Goal: Task Accomplishment & Management: Use online tool/utility

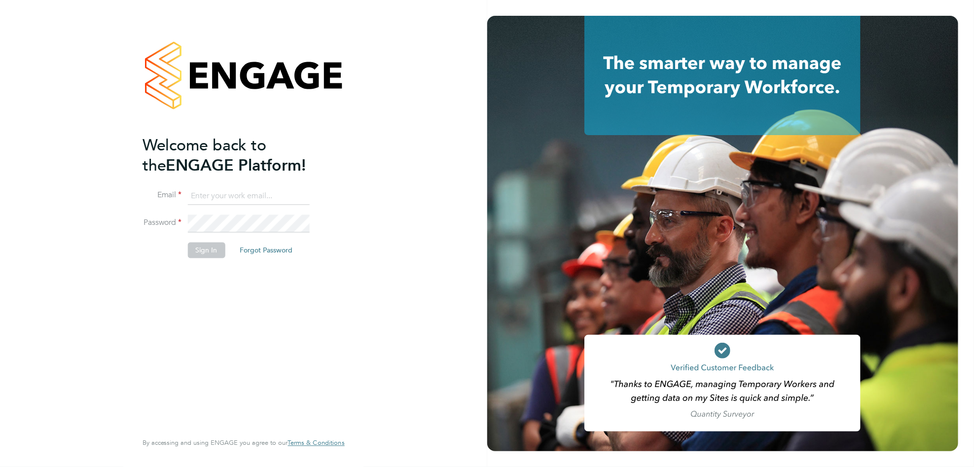
type input "alex.rhodes@vistry.co.uk"
drag, startPoint x: 199, startPoint y: 260, endPoint x: 199, endPoint y: 254, distance: 5.9
click at [199, 254] on li "Sign In Forgot Password" at bounding box center [238, 256] width 192 height 26
click at [200, 253] on button "Sign In" at bounding box center [206, 251] width 37 height 16
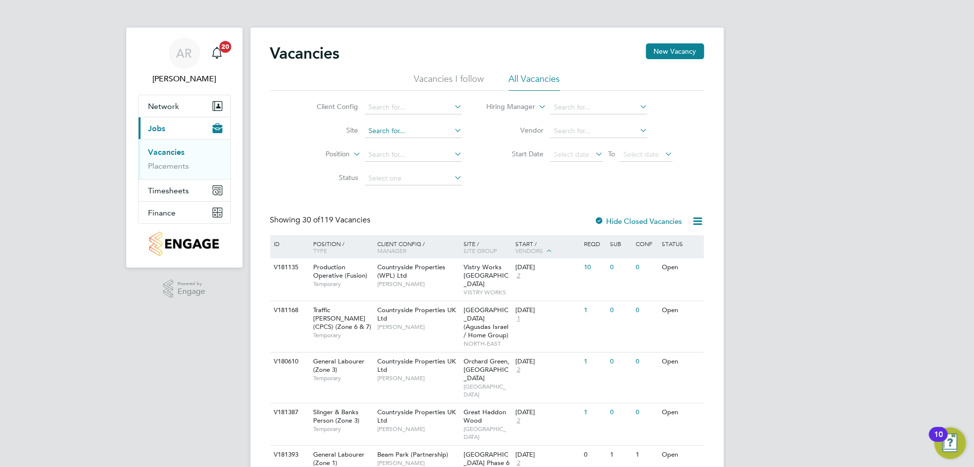
drag, startPoint x: 393, startPoint y: 152, endPoint x: 399, endPoint y: 133, distance: 20.0
click at [393, 152] on input at bounding box center [413, 155] width 97 height 14
click at [399, 132] on input at bounding box center [413, 131] width 97 height 14
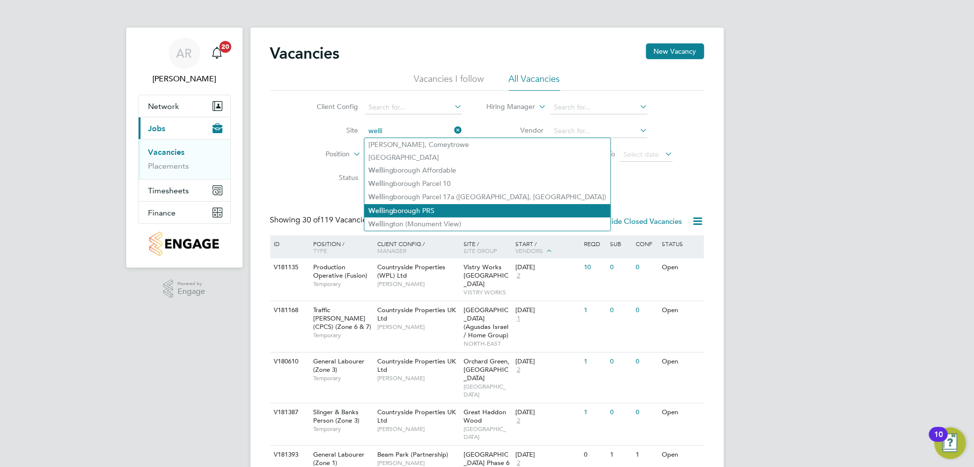
click at [432, 206] on li "Welli ngborough PRS" at bounding box center [487, 210] width 246 height 13
type input "Wellingborough PRS"
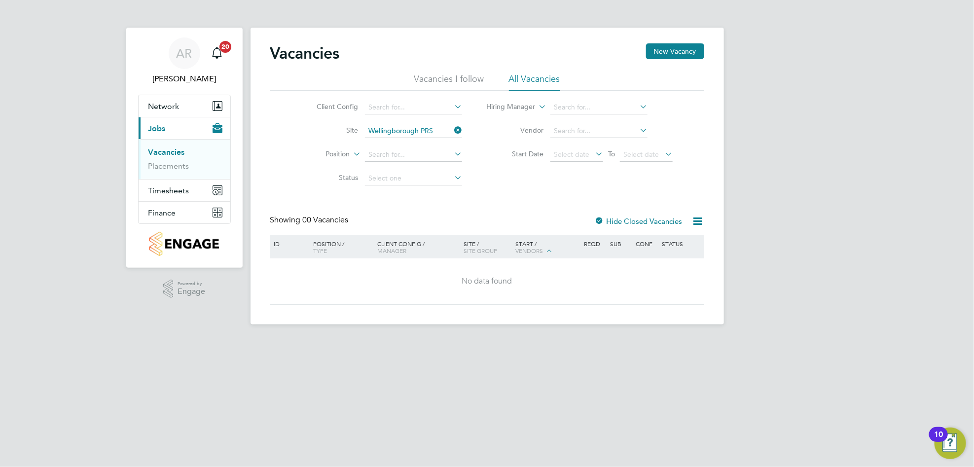
click at [610, 223] on label "Hide Closed Vacancies" at bounding box center [639, 220] width 88 height 9
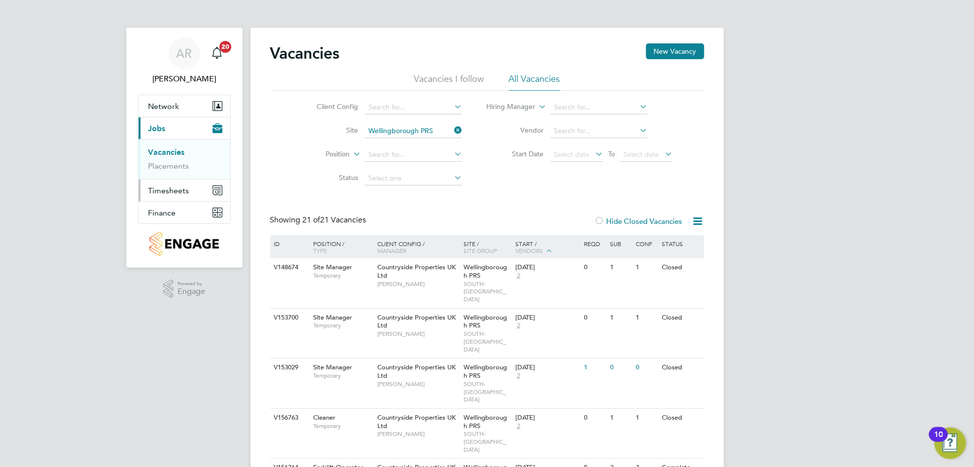
click at [166, 186] on span "Timesheets" at bounding box center [168, 190] width 41 height 9
click at [174, 174] on link "Timesheets" at bounding box center [168, 174] width 41 height 9
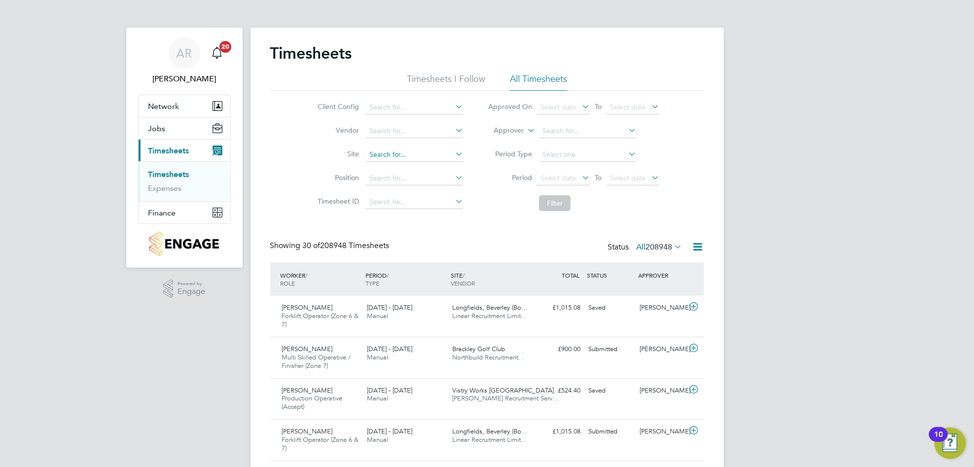
click at [395, 154] on input at bounding box center [414, 155] width 97 height 14
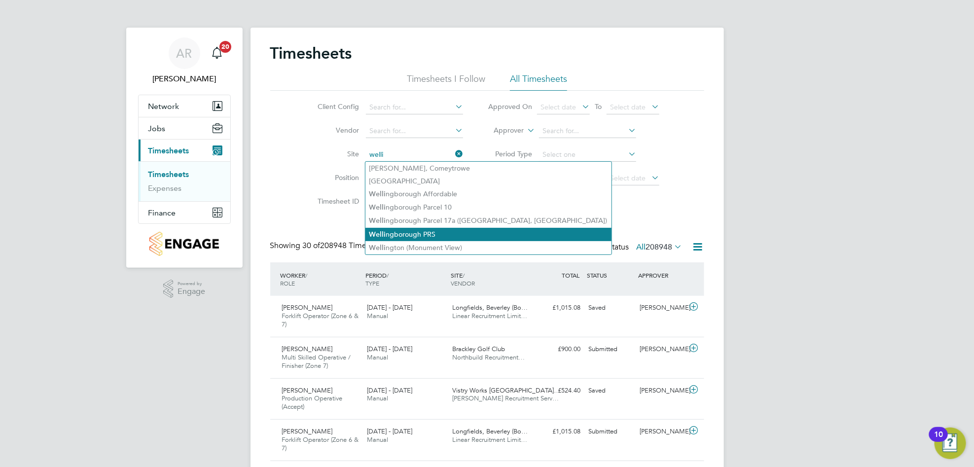
click at [456, 235] on li "Welli ngborough PRS" at bounding box center [488, 234] width 246 height 13
type input "Wellingborough PRS"
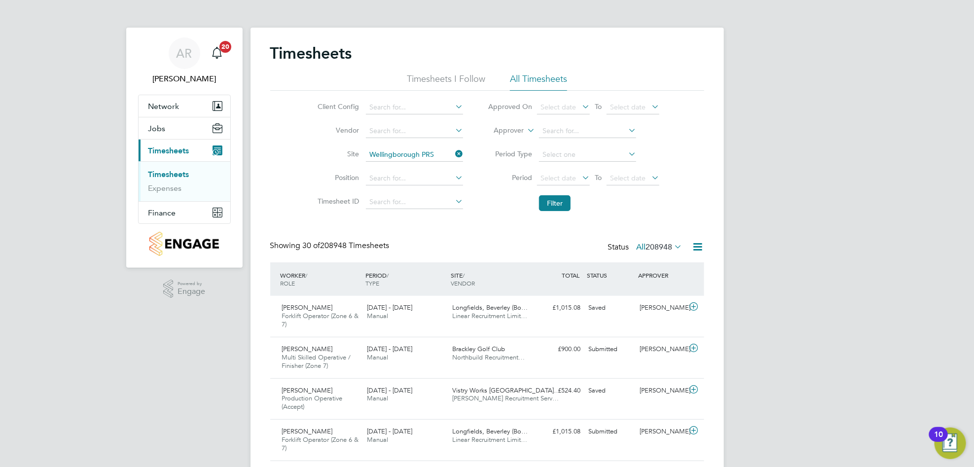
click at [641, 251] on label "All 208948" at bounding box center [660, 247] width 46 height 10
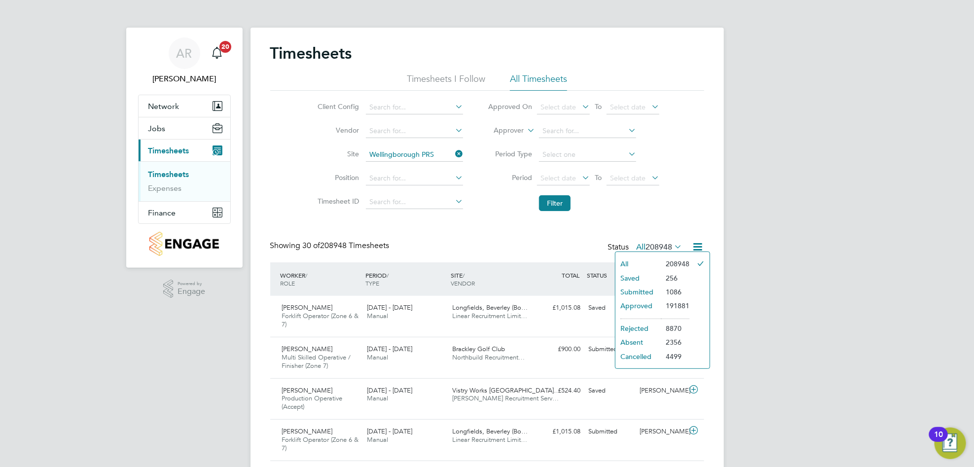
click at [699, 245] on icon at bounding box center [698, 247] width 12 height 12
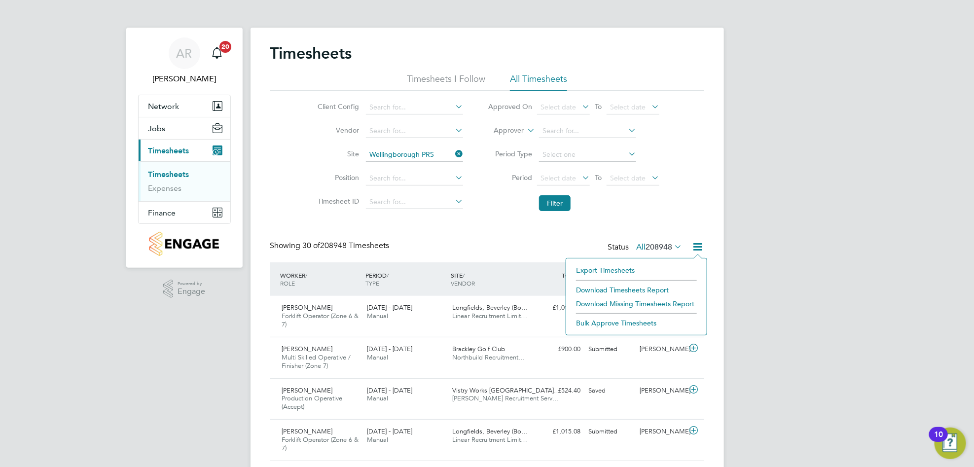
click at [645, 289] on li "Download Timesheets Report" at bounding box center [636, 290] width 131 height 14
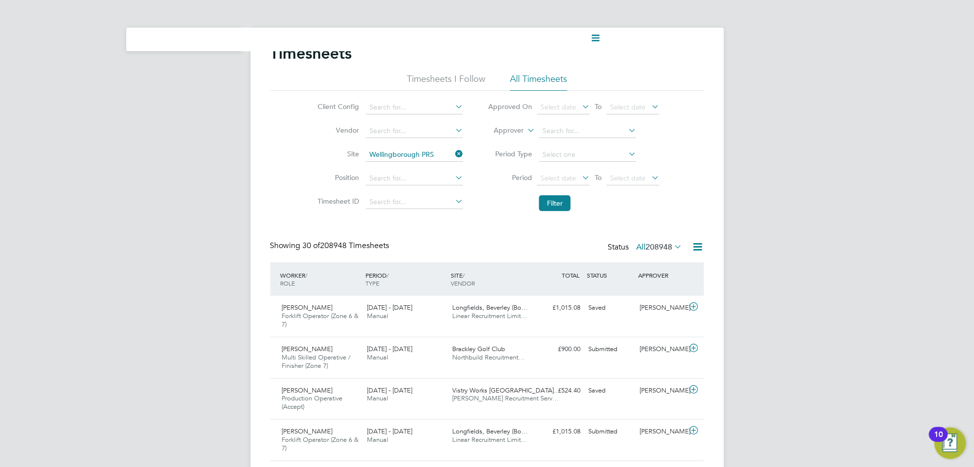
scroll to position [34, 85]
click at [435, 152] on input at bounding box center [414, 155] width 97 height 14
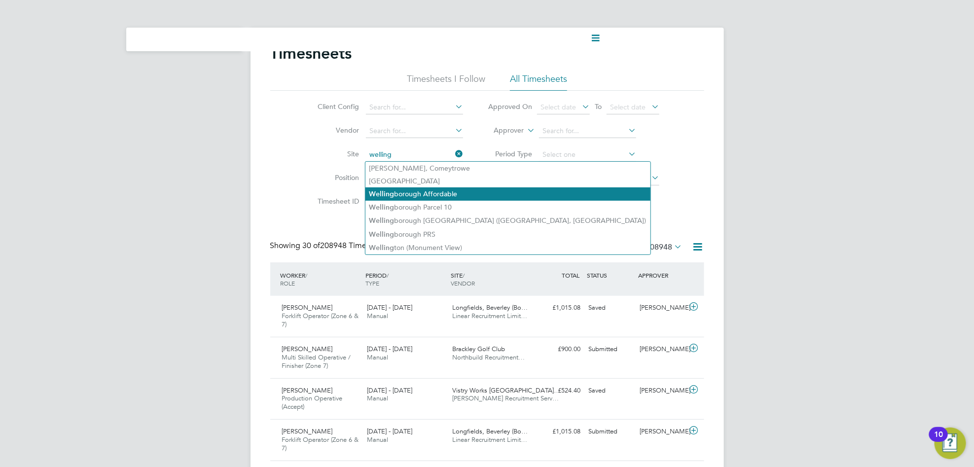
click at [423, 189] on li "Welling borough Affordable" at bounding box center [507, 193] width 285 height 13
type input "Wellingborough Affordable"
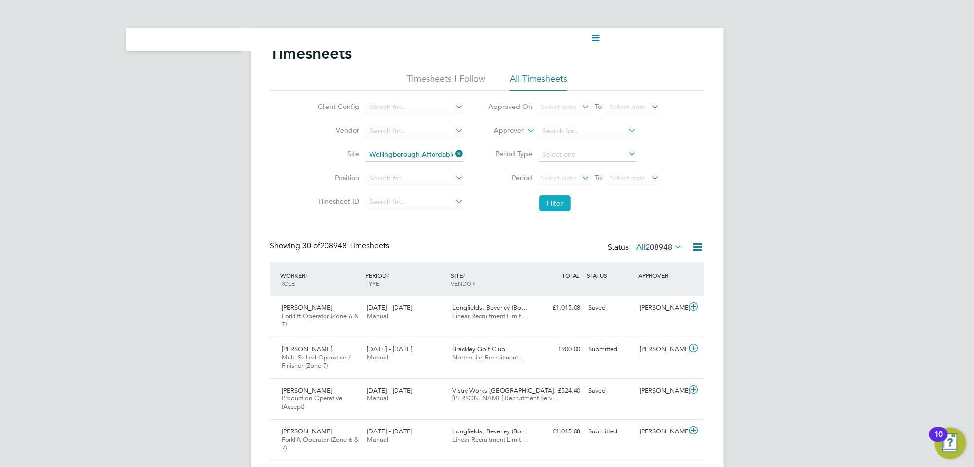
click at [547, 204] on button "Filter" at bounding box center [555, 203] width 32 height 16
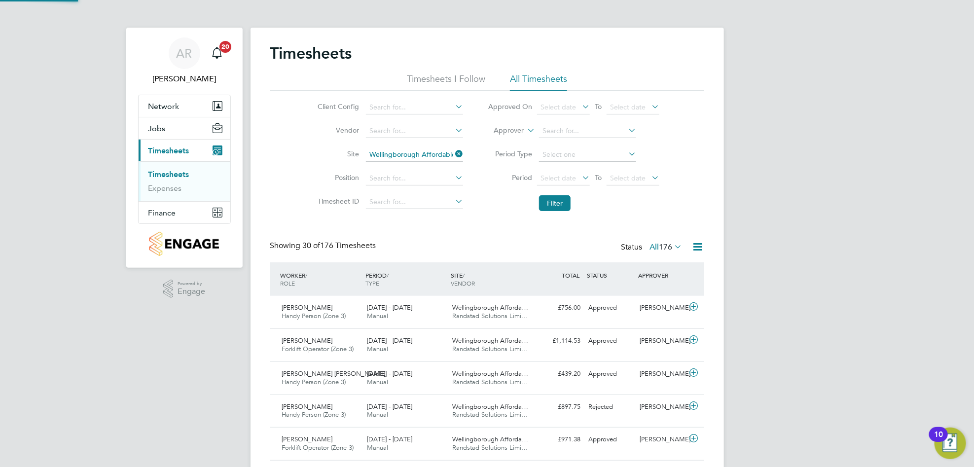
click at [701, 253] on icon at bounding box center [698, 247] width 12 height 12
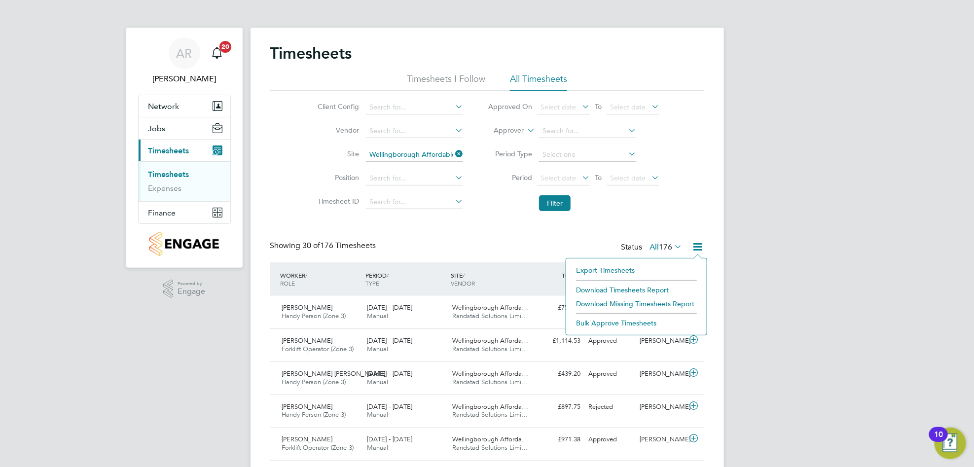
click at [647, 290] on li "Download Timesheets Report" at bounding box center [636, 290] width 131 height 14
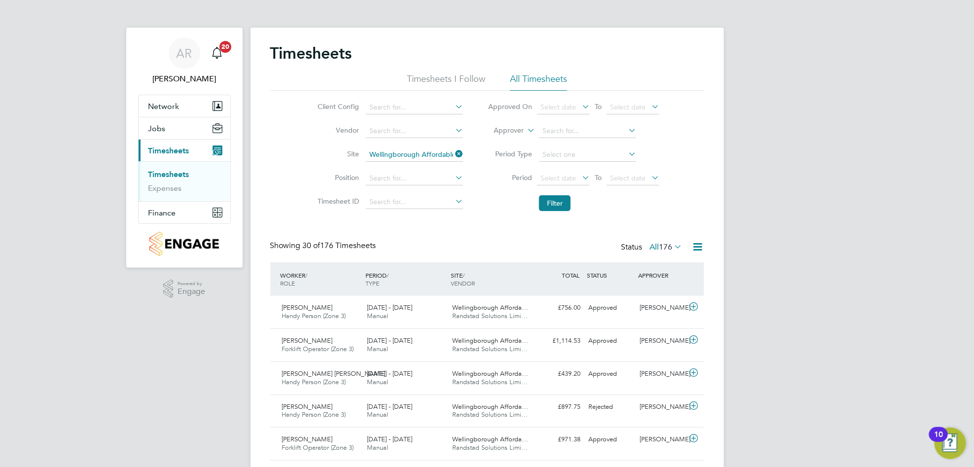
click at [609, 65] on div "Timesheets" at bounding box center [487, 58] width 434 height 30
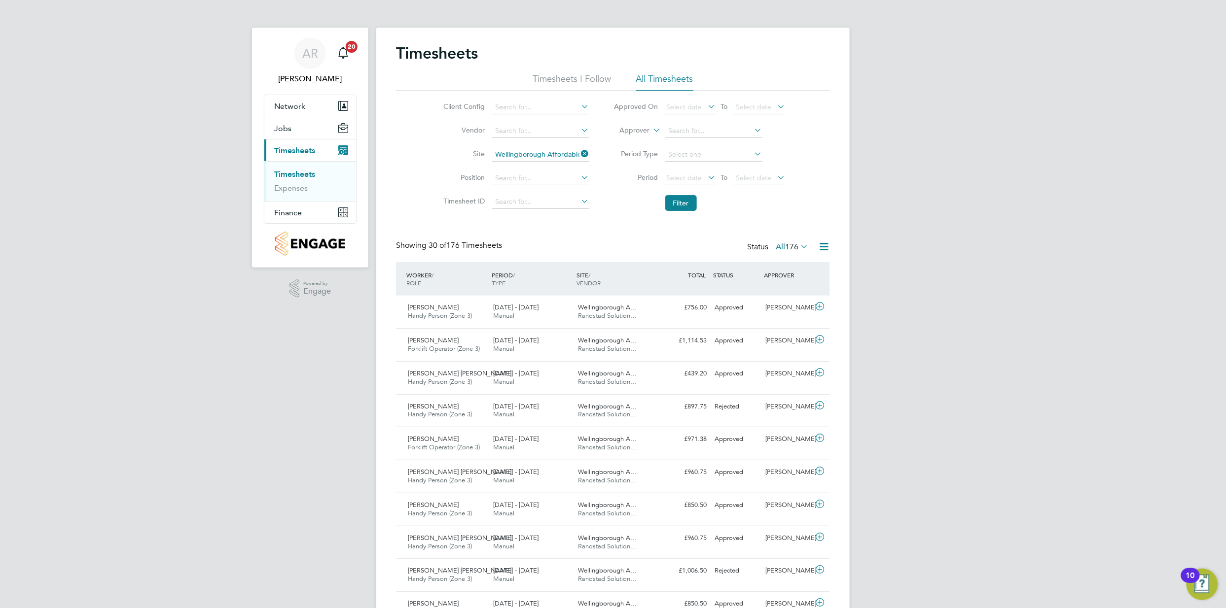
scroll to position [5, 5]
